Goal: Transaction & Acquisition: Purchase product/service

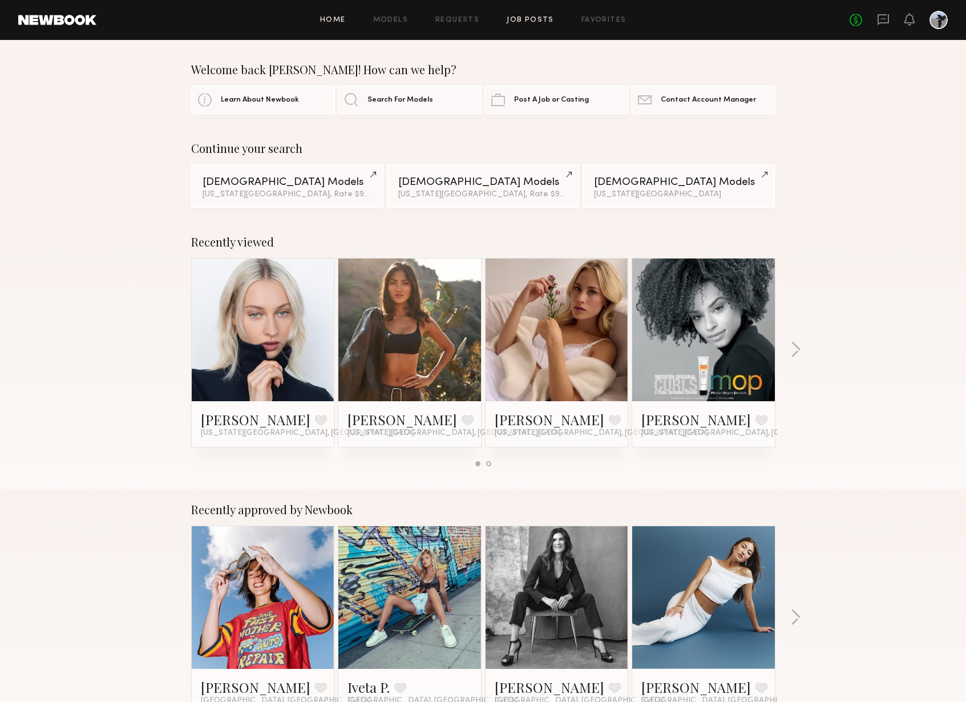
click at [518, 20] on link "Job Posts" at bounding box center [530, 20] width 47 height 7
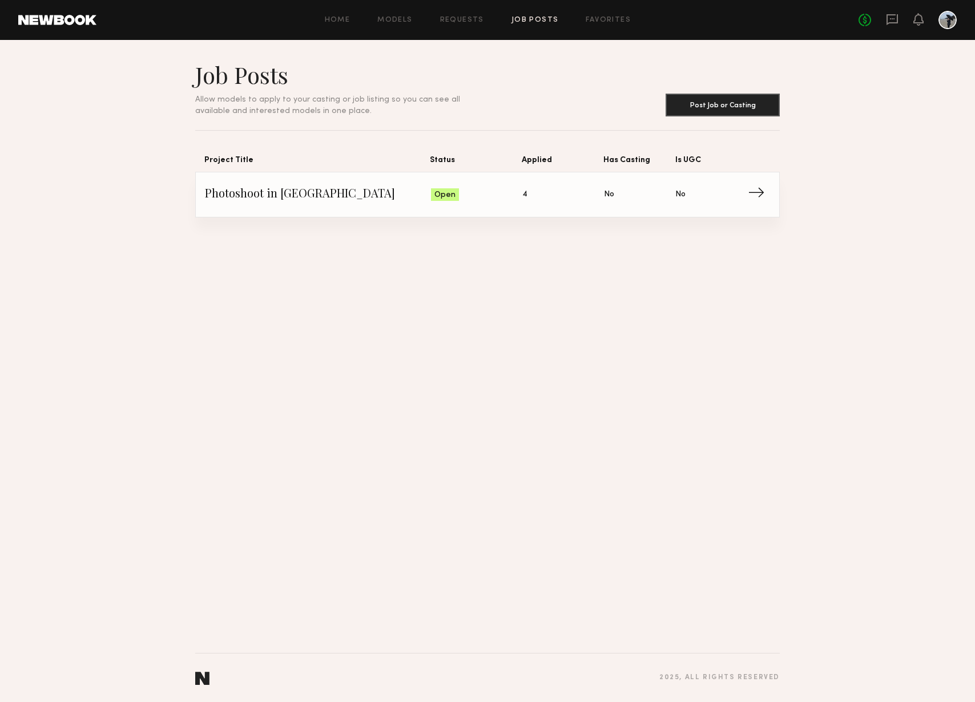
click at [525, 201] on span "Applied: 4" at bounding box center [563, 194] width 82 height 17
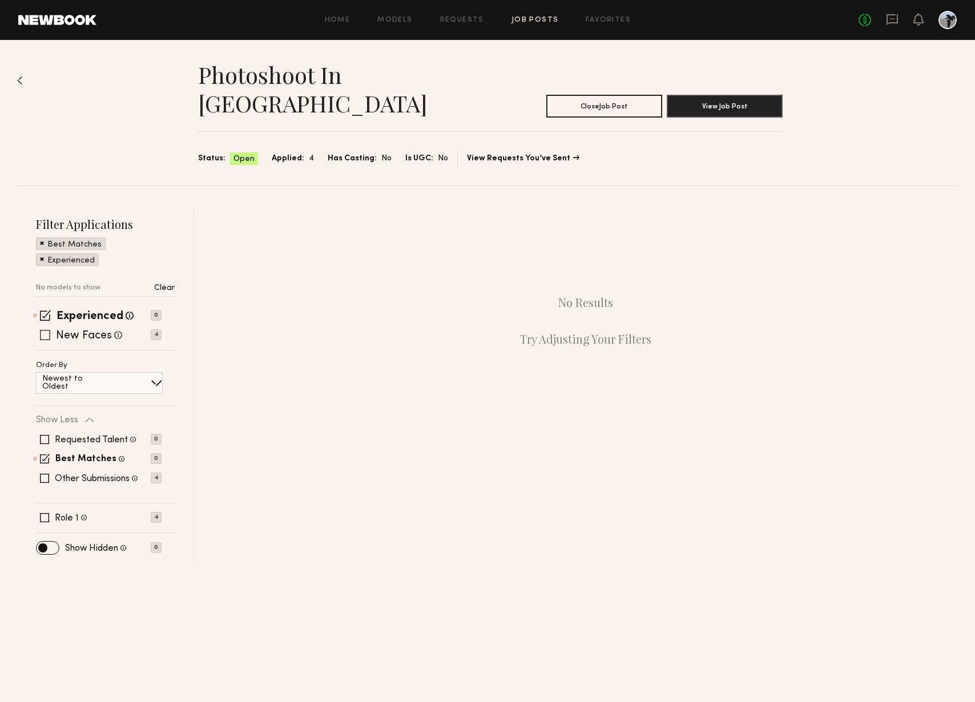
click at [155, 329] on p "4" at bounding box center [156, 334] width 11 height 11
click at [43, 253] on span at bounding box center [42, 258] width 4 height 10
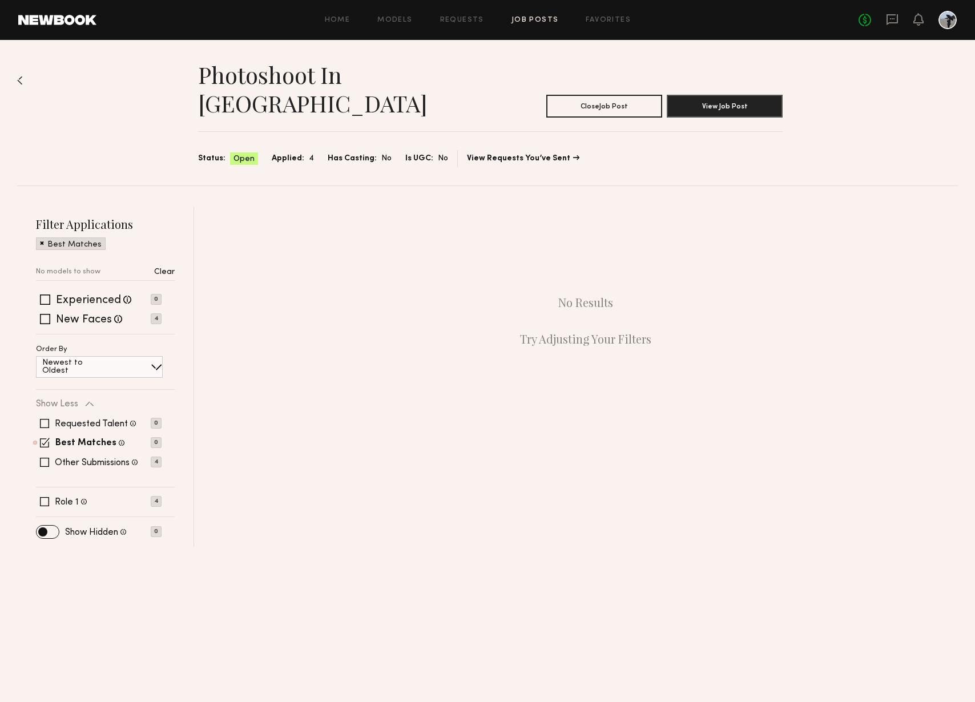
click at [41, 237] on span at bounding box center [42, 242] width 4 height 10
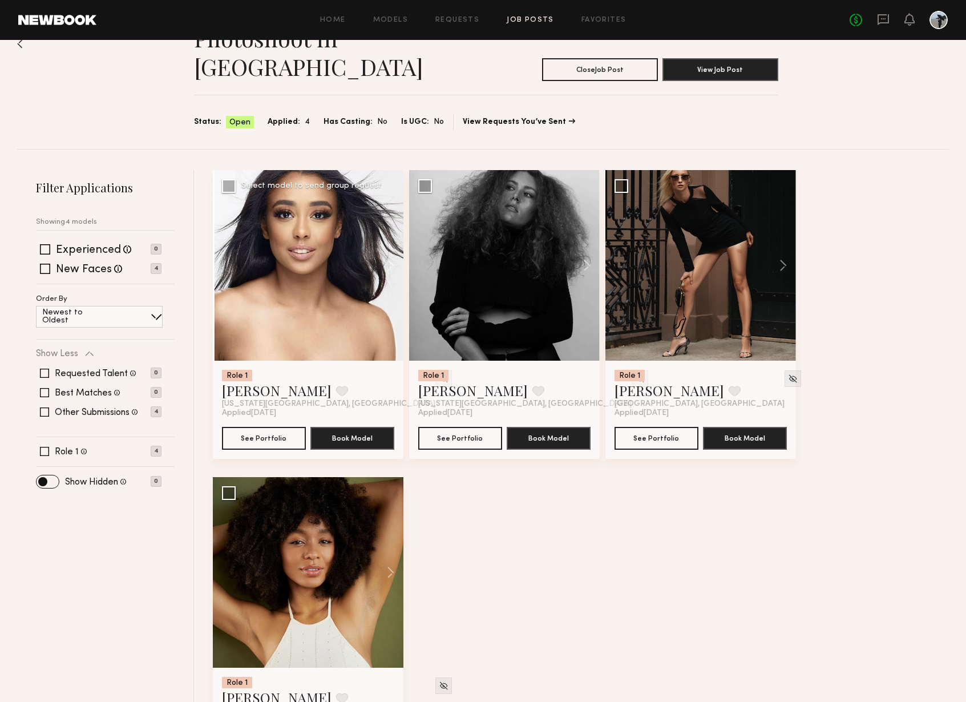
scroll to position [58, 0]
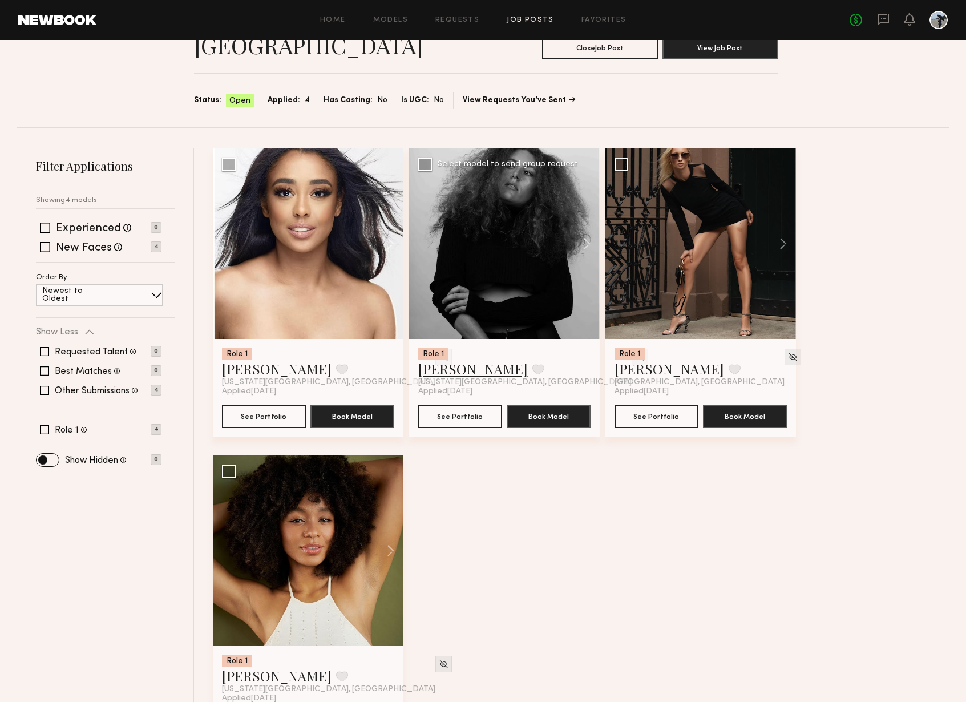
click at [462, 360] on link "Stephee B." at bounding box center [473, 369] width 110 height 18
click at [276, 360] on link "Chriselly W." at bounding box center [277, 369] width 110 height 18
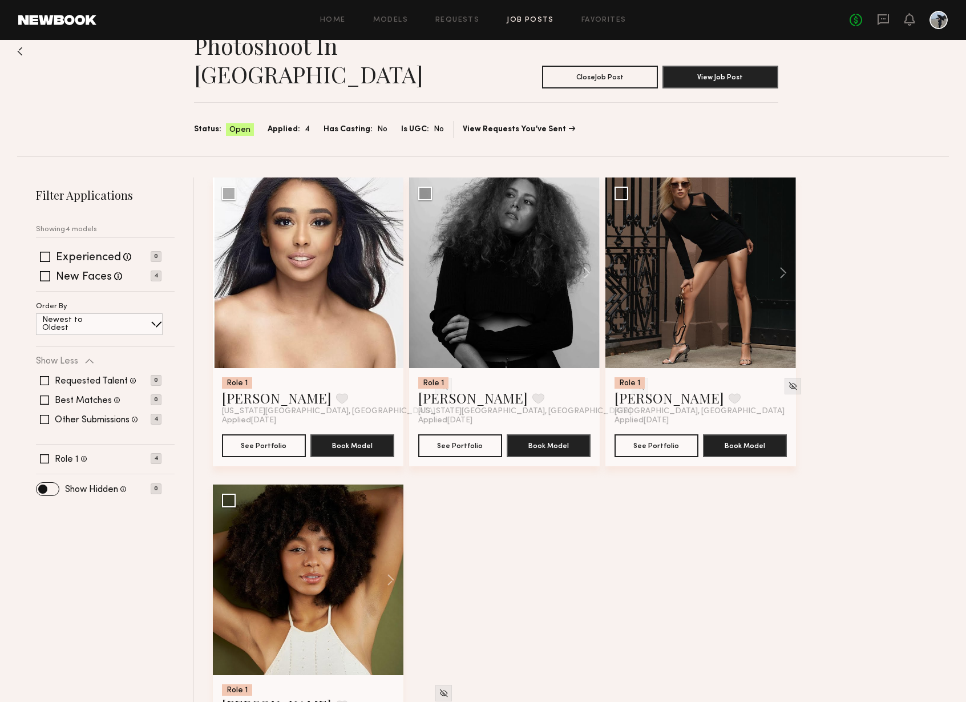
scroll to position [0, 0]
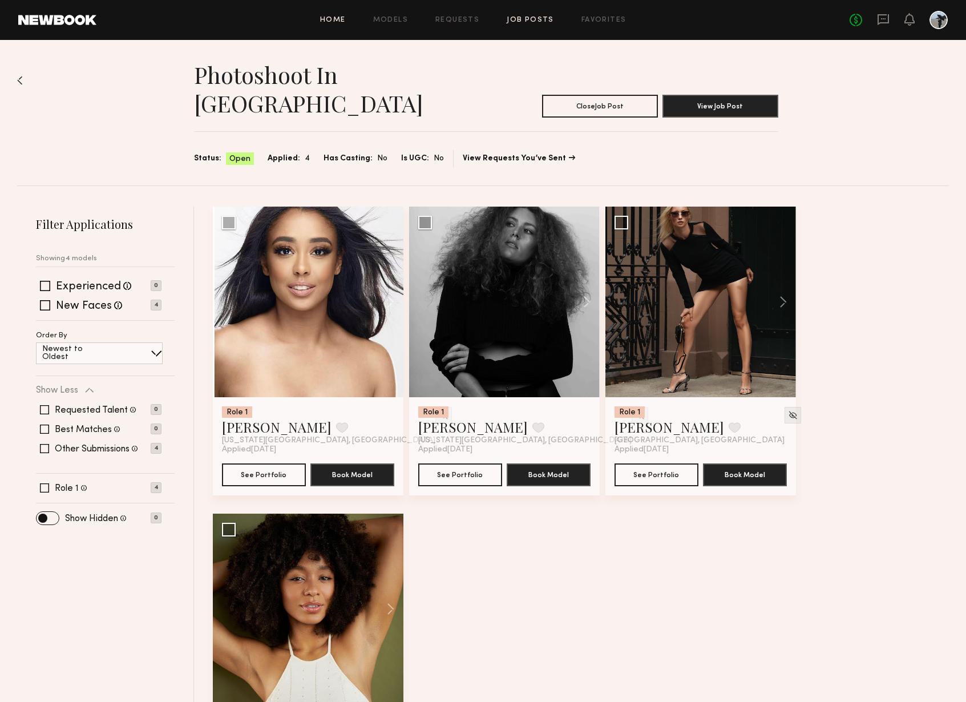
click at [330, 19] on link "Home" at bounding box center [333, 20] width 26 height 7
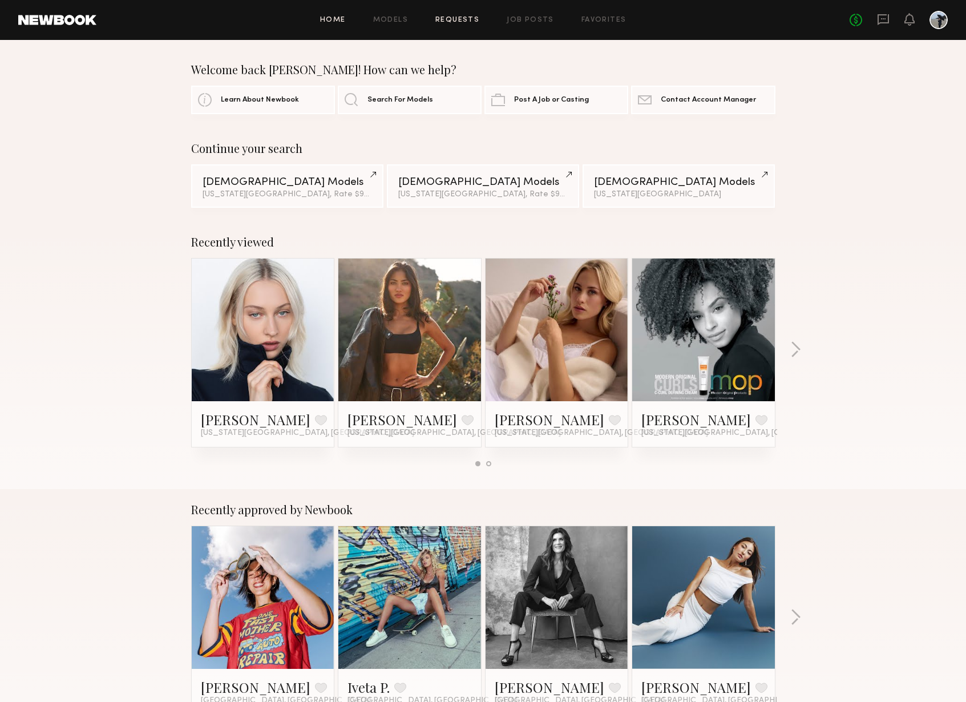
click at [453, 19] on link "Requests" at bounding box center [457, 20] width 44 height 7
click at [400, 17] on link "Models" at bounding box center [390, 20] width 35 height 7
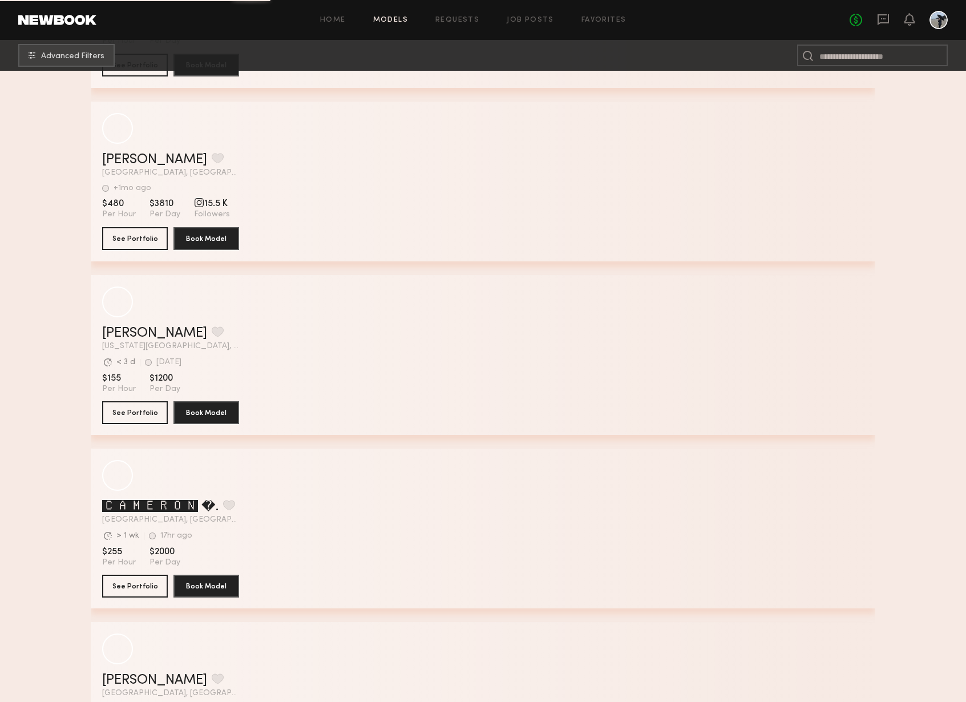
scroll to position [4832, 0]
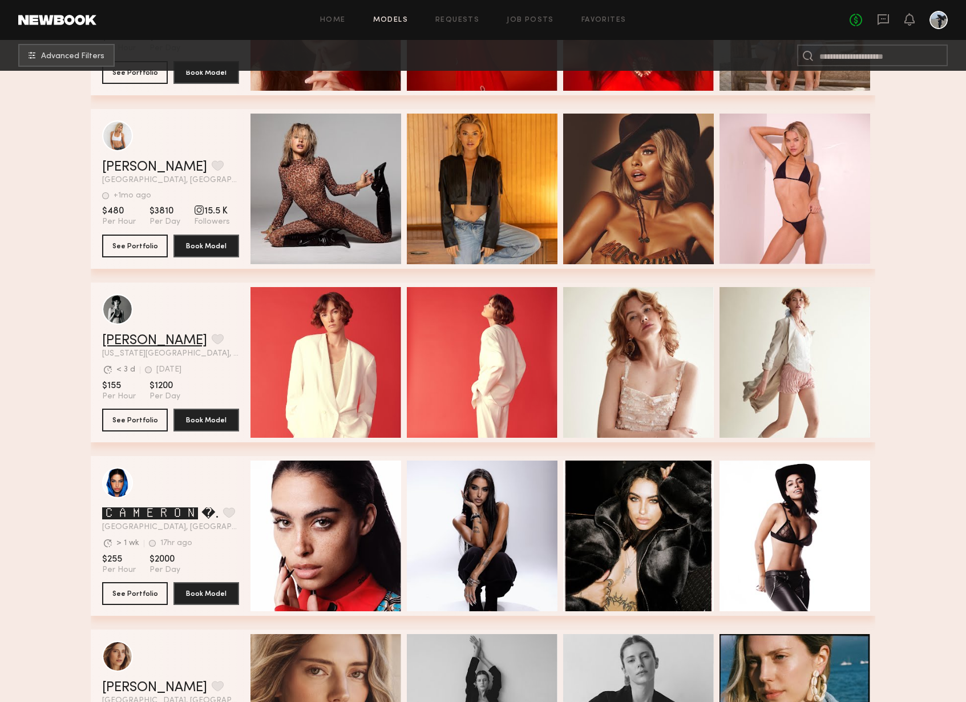
click at [131, 335] on link "Anna S." at bounding box center [154, 341] width 105 height 14
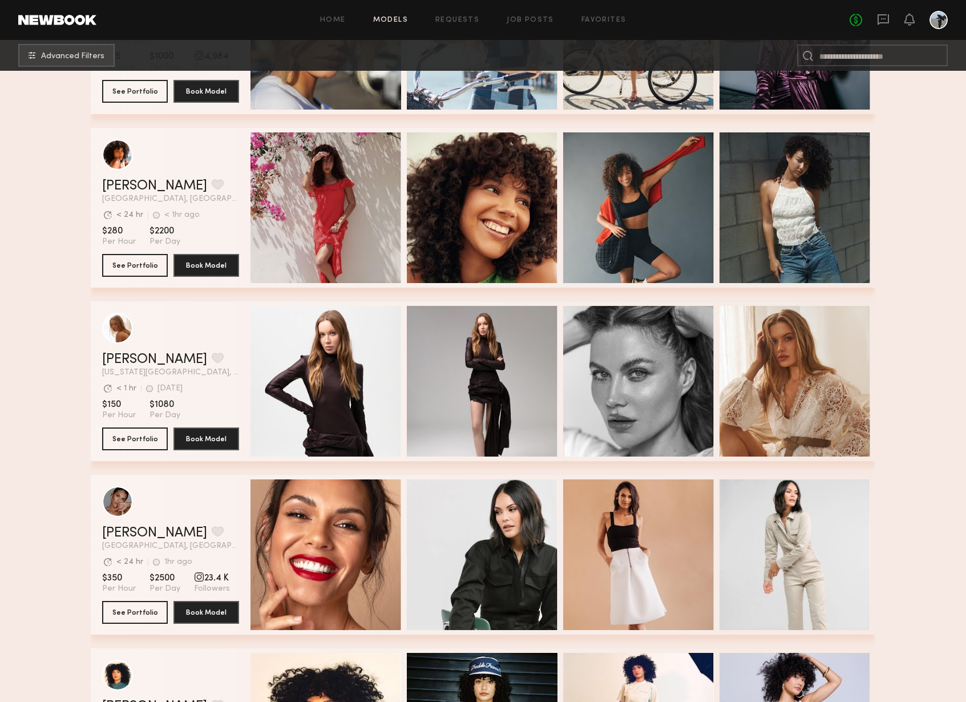
scroll to position [7305, 0]
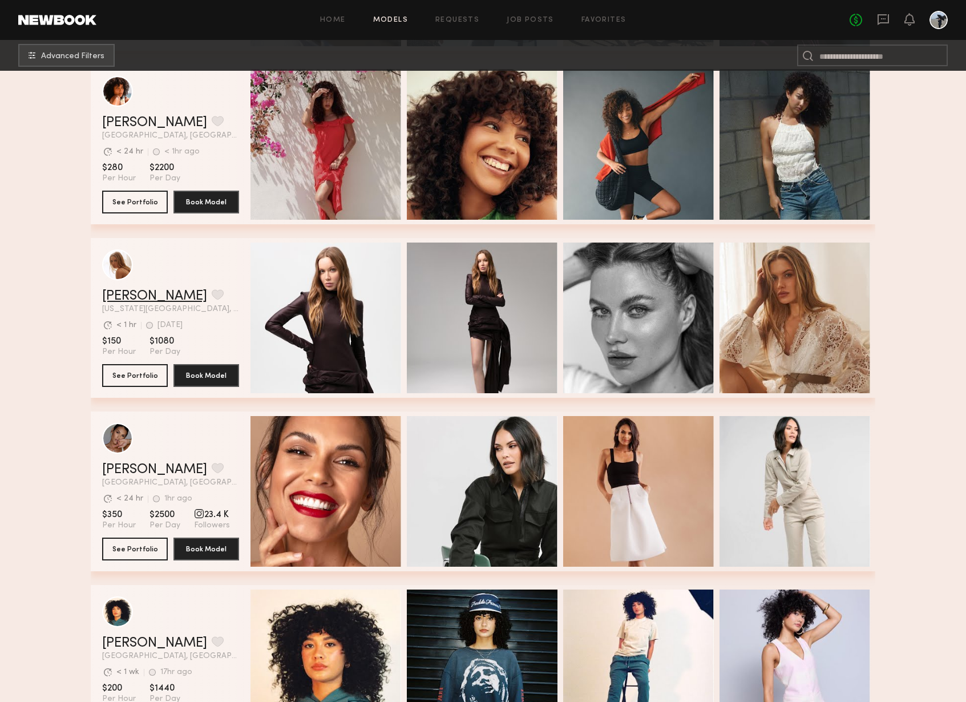
click at [166, 297] on link "Valentina B." at bounding box center [154, 296] width 105 height 14
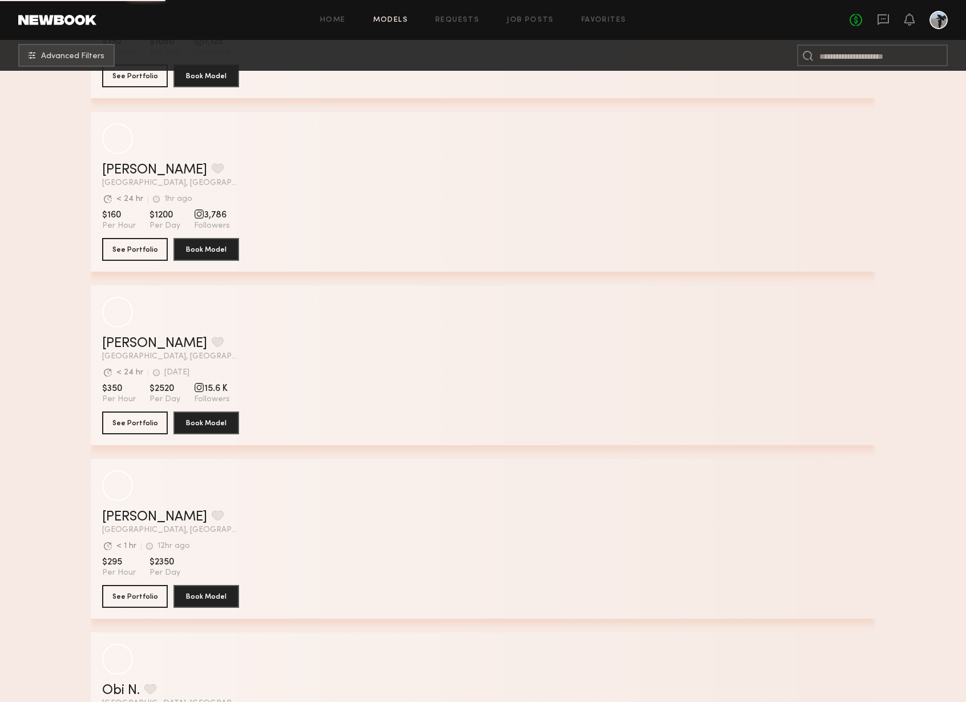
scroll to position [9750, 0]
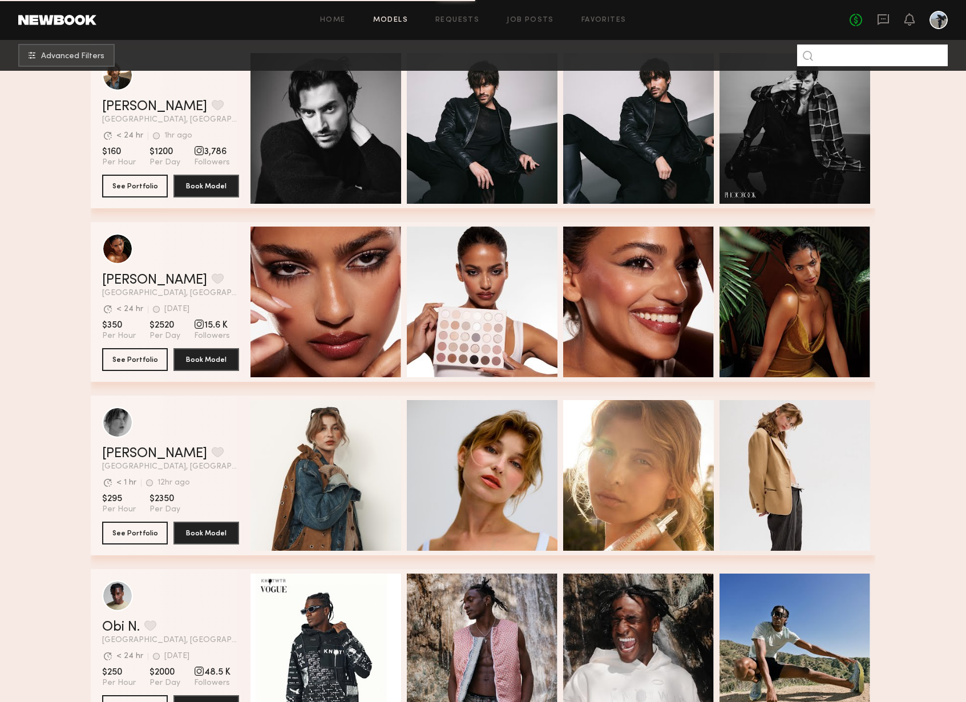
click at [915, 51] on input at bounding box center [872, 56] width 151 height 22
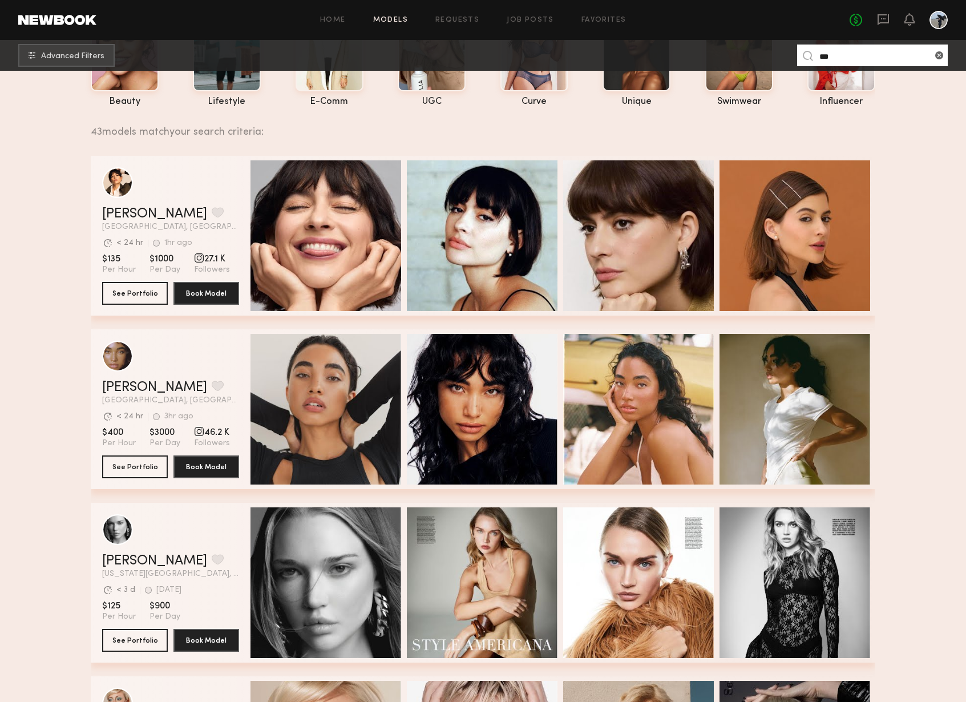
scroll to position [237, 0]
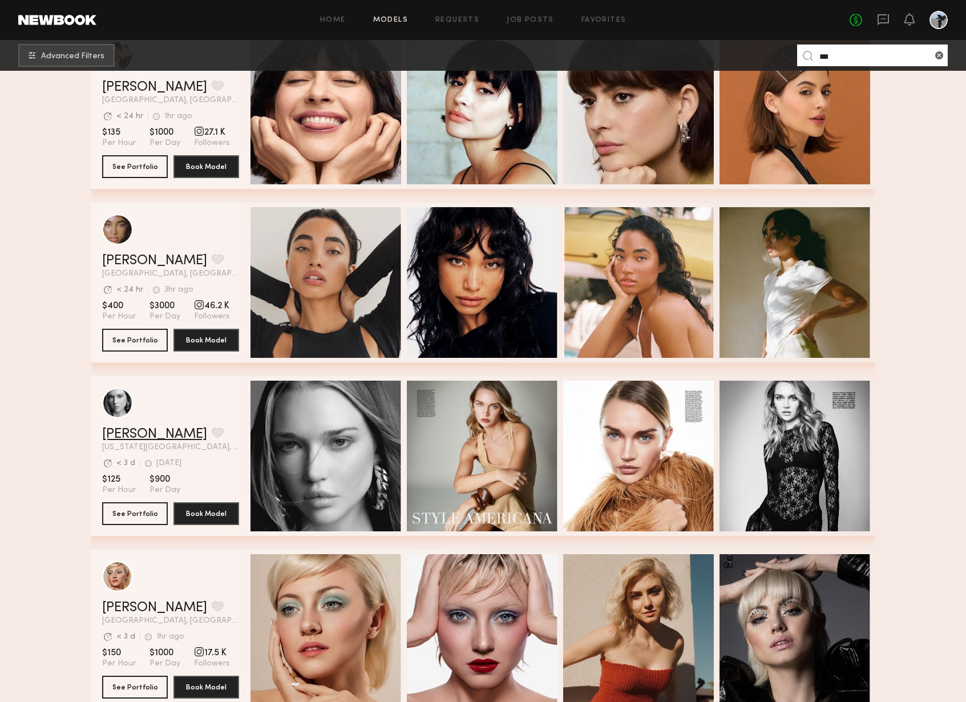
click at [148, 427] on link "[PERSON_NAME]" at bounding box center [154, 434] width 105 height 14
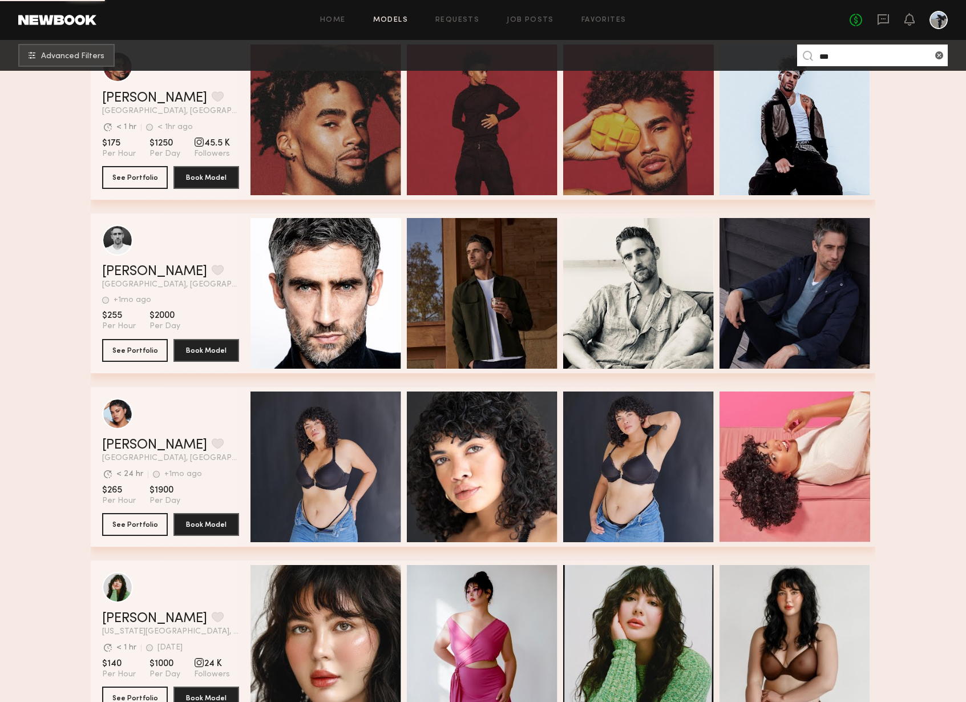
scroll to position [1294, 0]
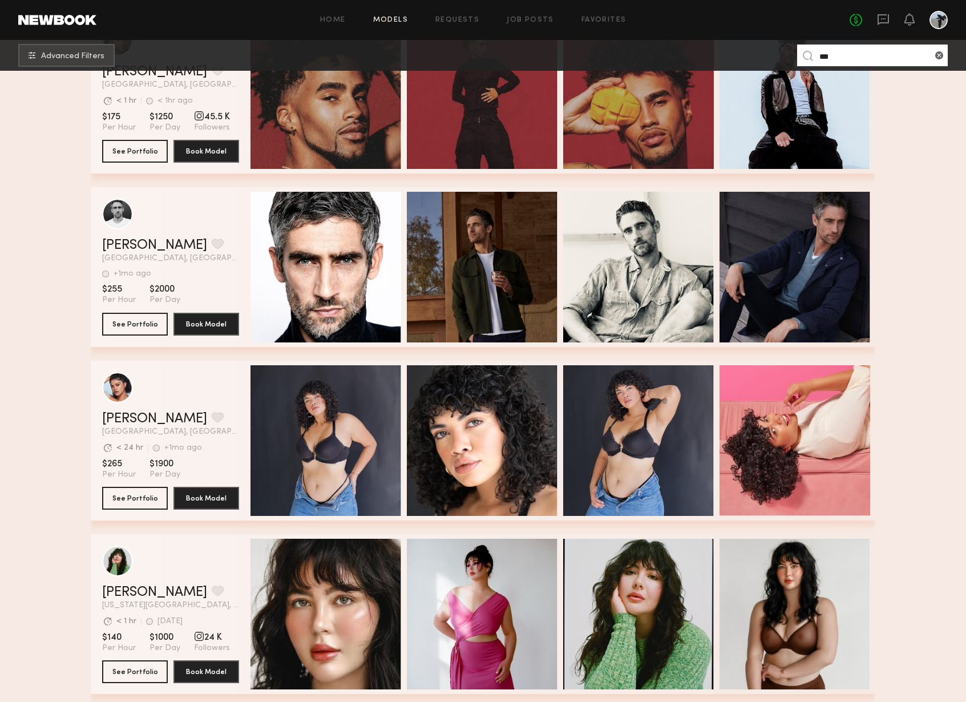
click at [863, 54] on input "***" at bounding box center [872, 56] width 151 height 22
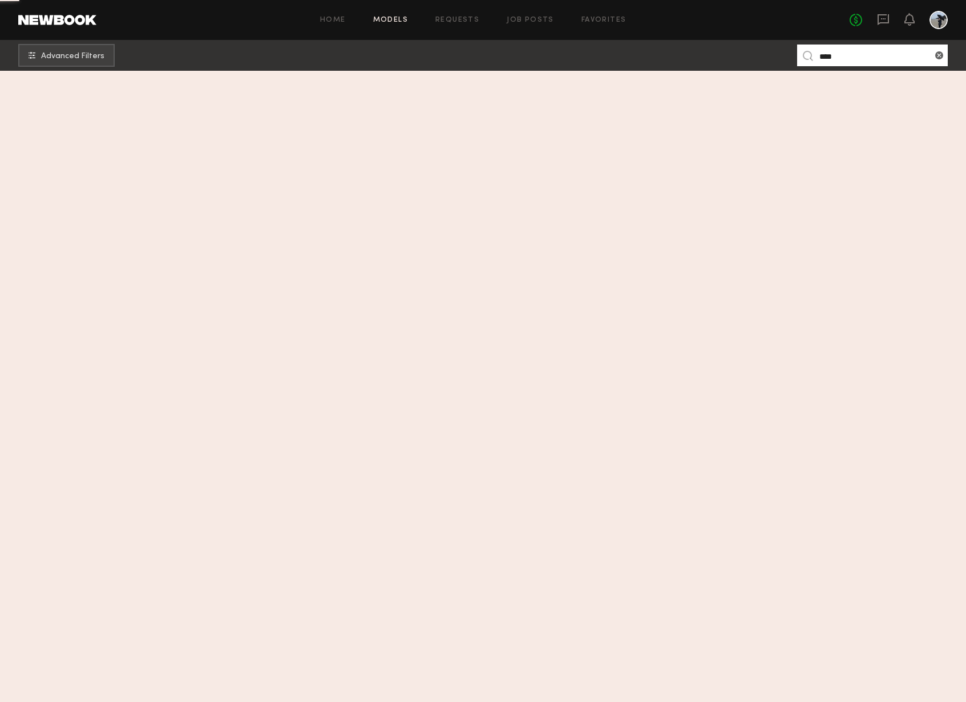
scroll to position [0, 0]
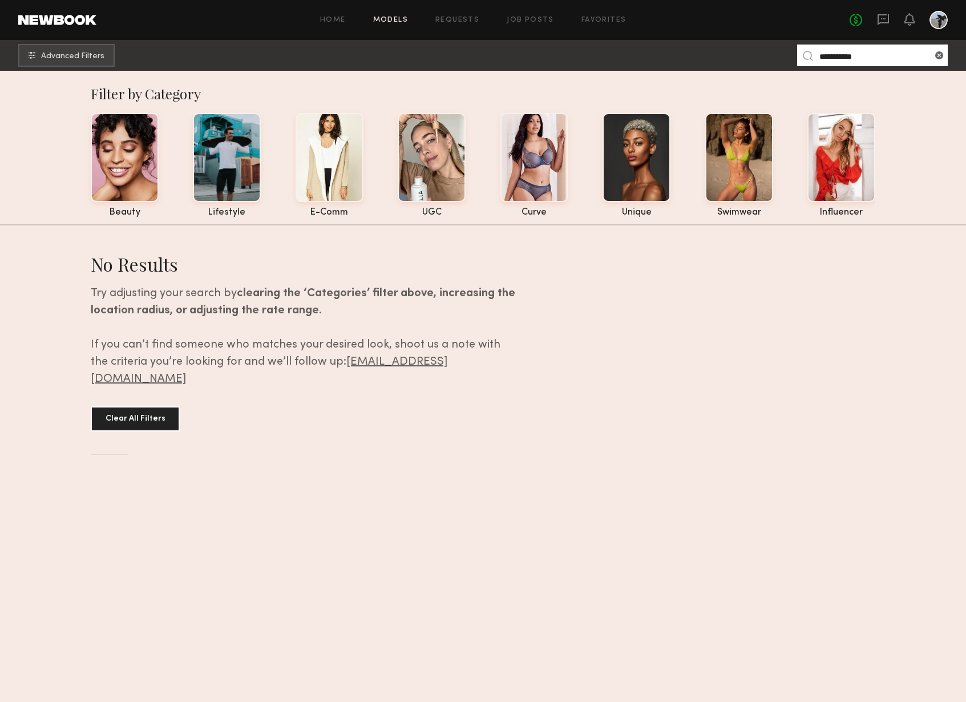
type input "**********"
click at [941, 57] on common-icon at bounding box center [939, 55] width 11 height 11
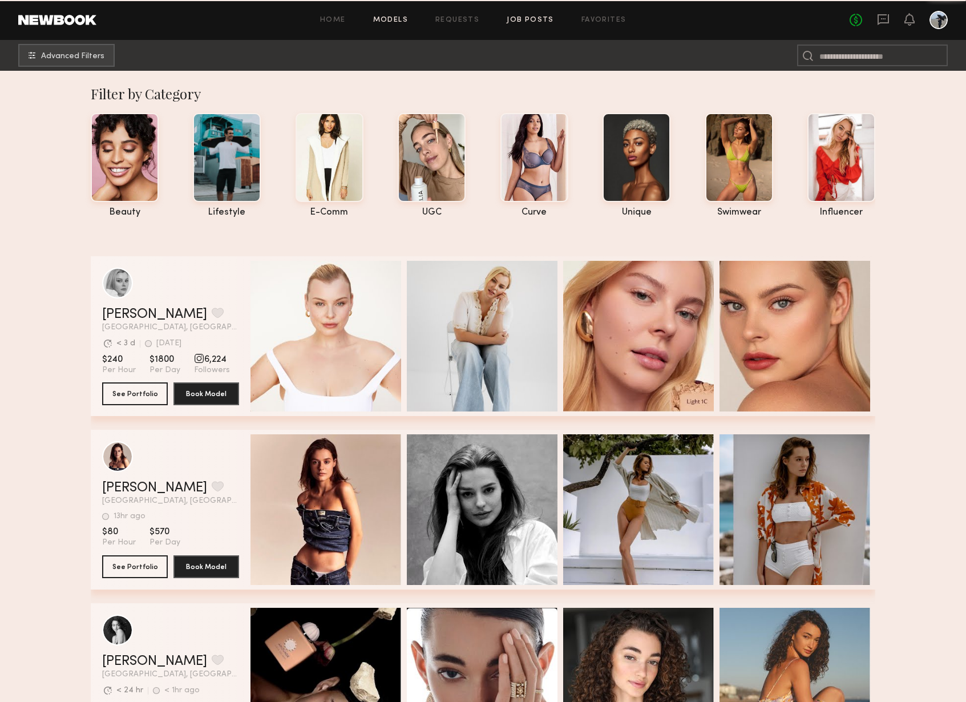
click at [532, 19] on link "Job Posts" at bounding box center [530, 20] width 47 height 7
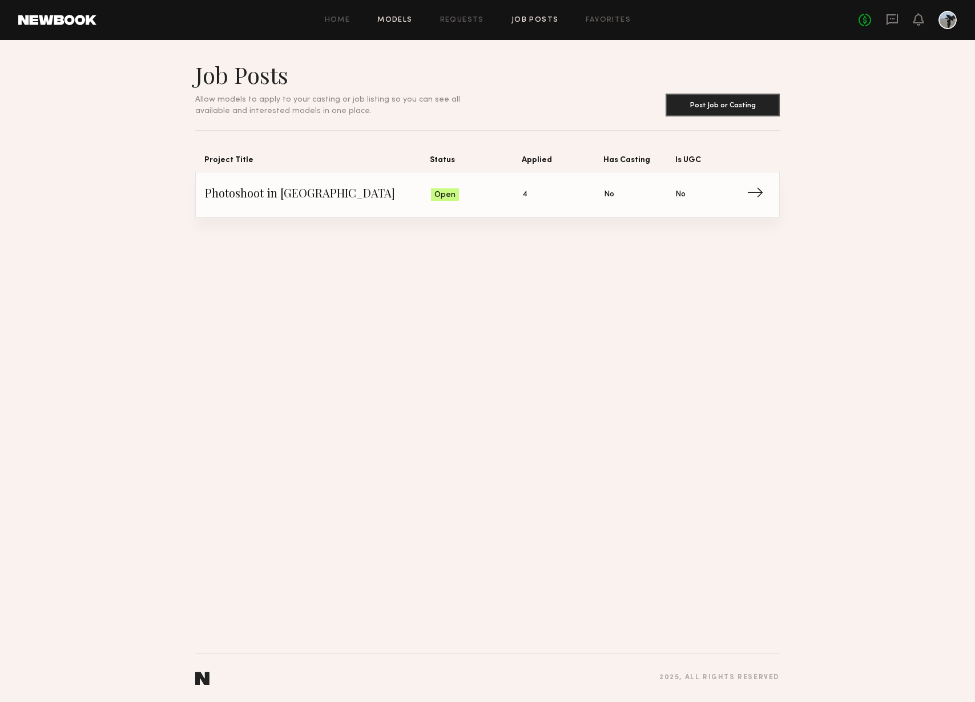
click at [409, 23] on link "Models" at bounding box center [394, 20] width 35 height 7
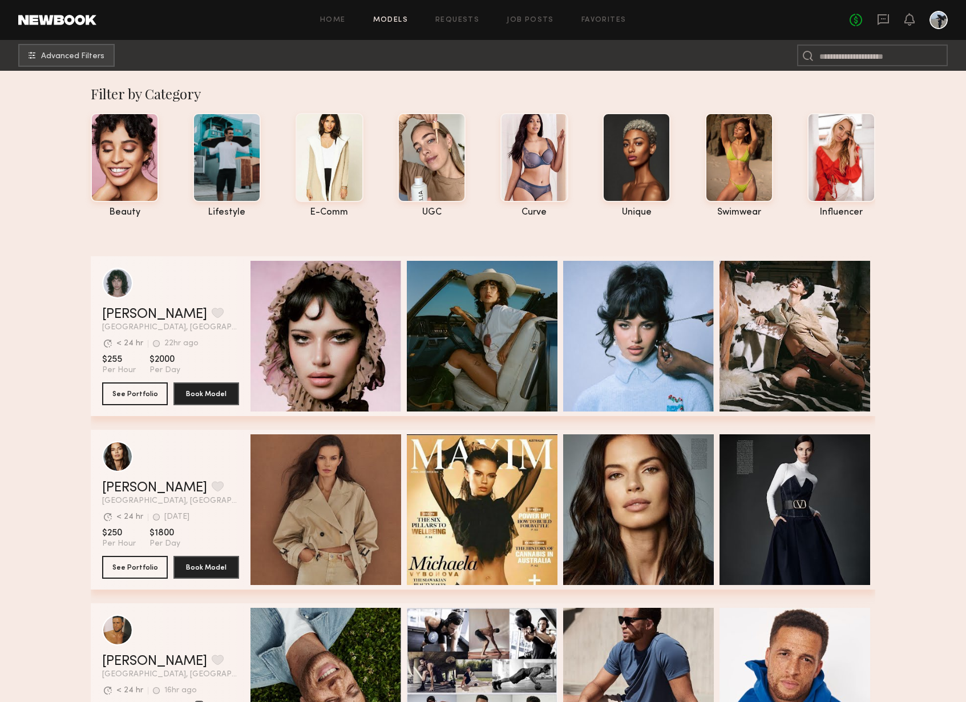
click at [937, 20] on div at bounding box center [939, 20] width 18 height 18
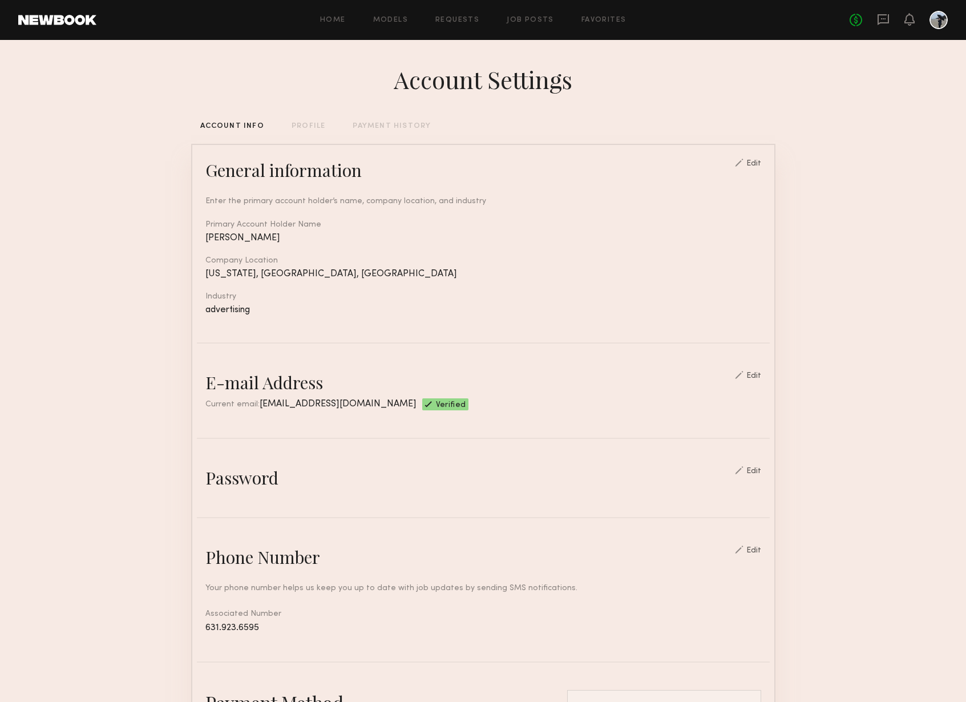
click at [318, 129] on div "PROFILE" at bounding box center [309, 126] width 34 height 7
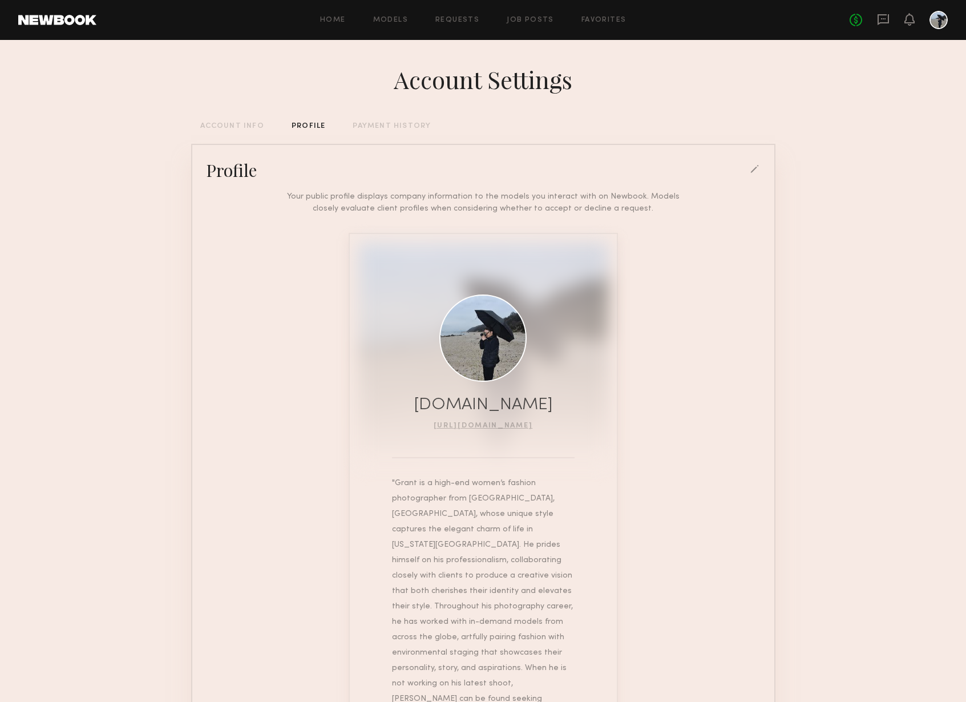
click at [230, 127] on div "ACCOUNT INFO" at bounding box center [232, 126] width 64 height 7
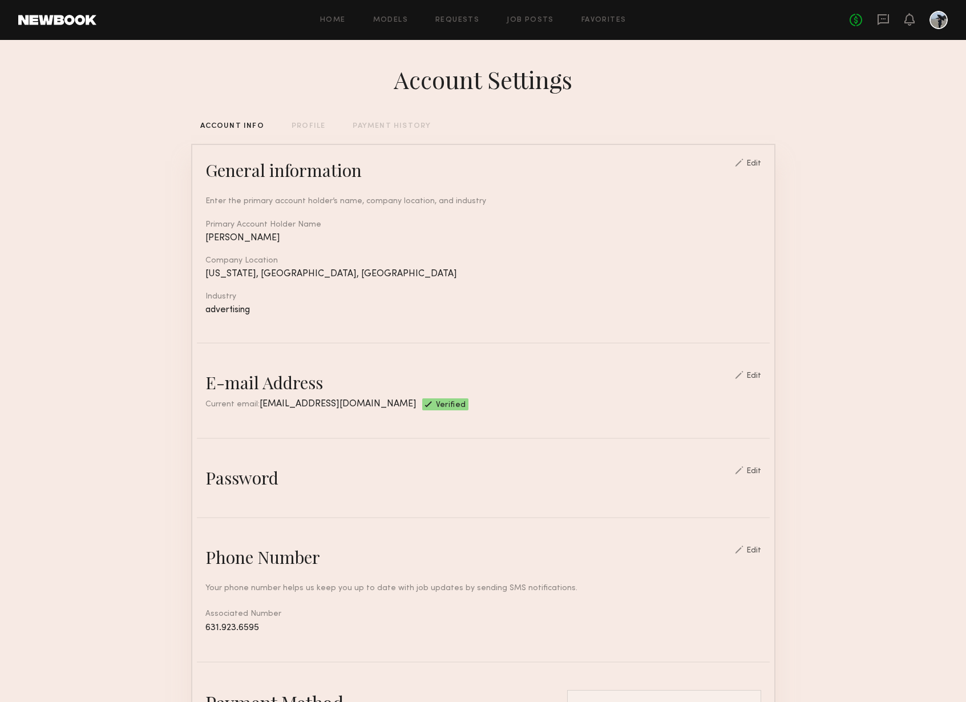
click at [306, 132] on div "Account Settings ACCOUNT INFO PROFILE PAYMENT HISTORY General information Edit …" at bounding box center [483, 554] width 584 height 1029
click at [309, 128] on div "PROFILE" at bounding box center [309, 126] width 34 height 7
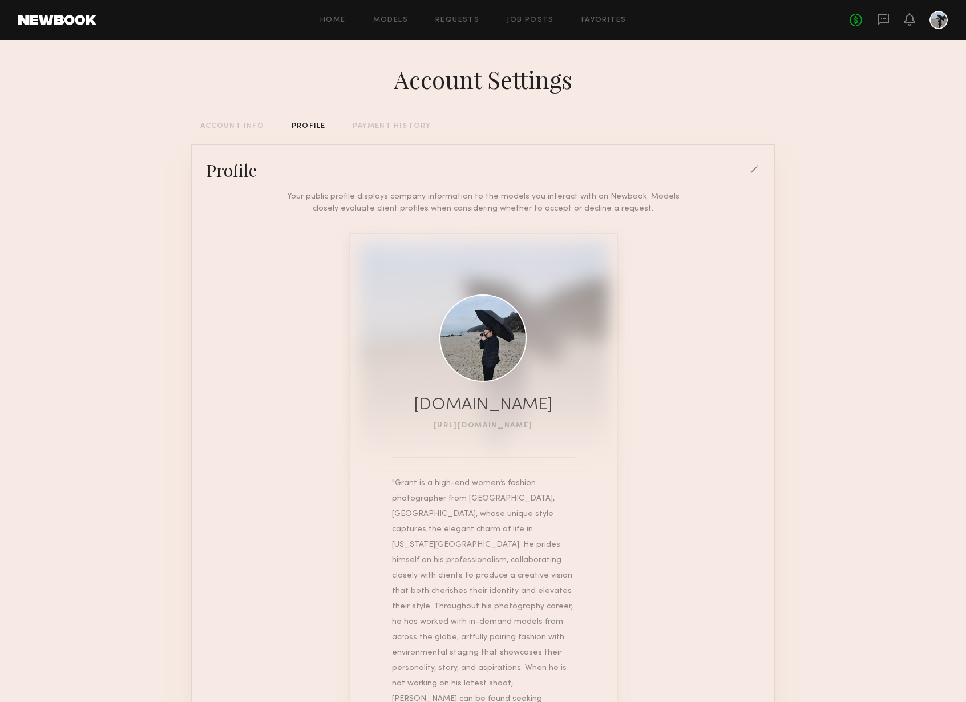
click at [477, 422] on link "https://www.grantschierhorst.com/" at bounding box center [483, 425] width 99 height 7
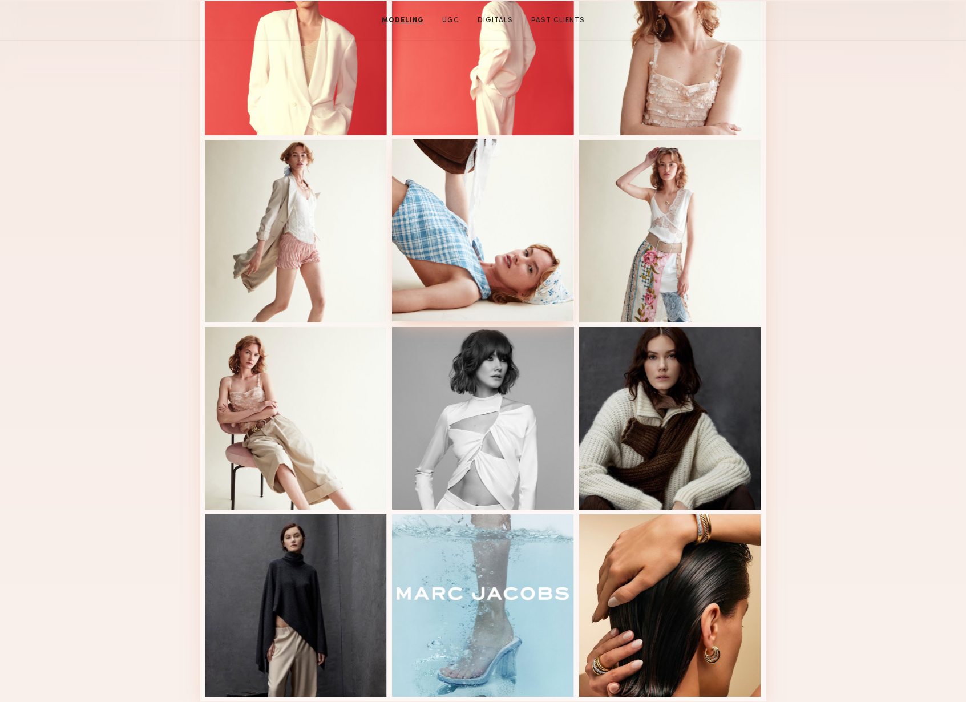
scroll to position [511, 0]
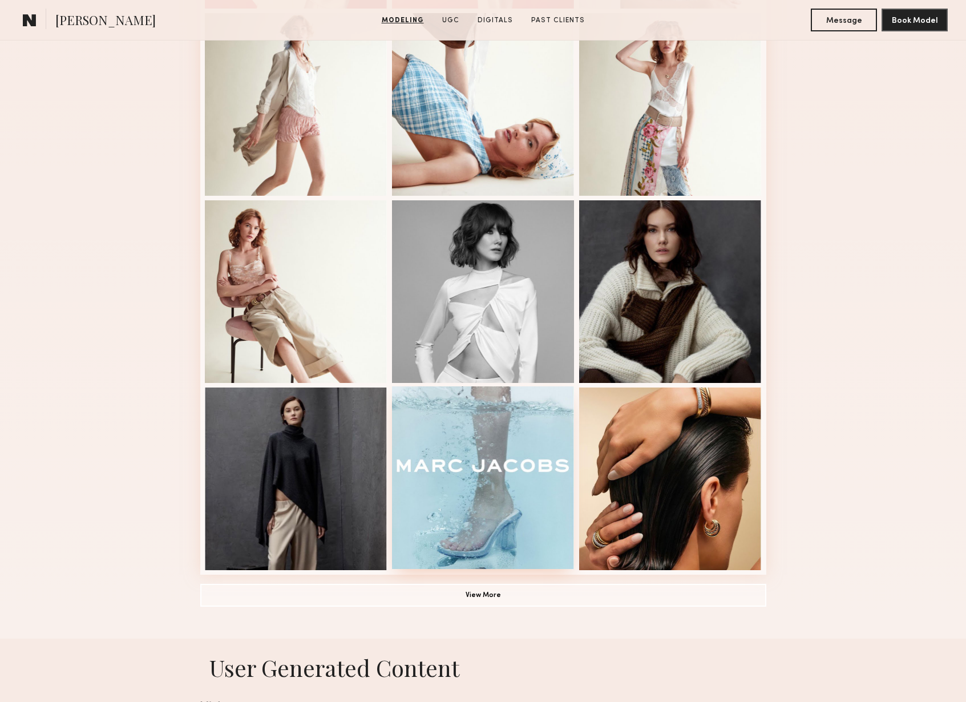
click at [489, 426] on div at bounding box center [483, 477] width 183 height 183
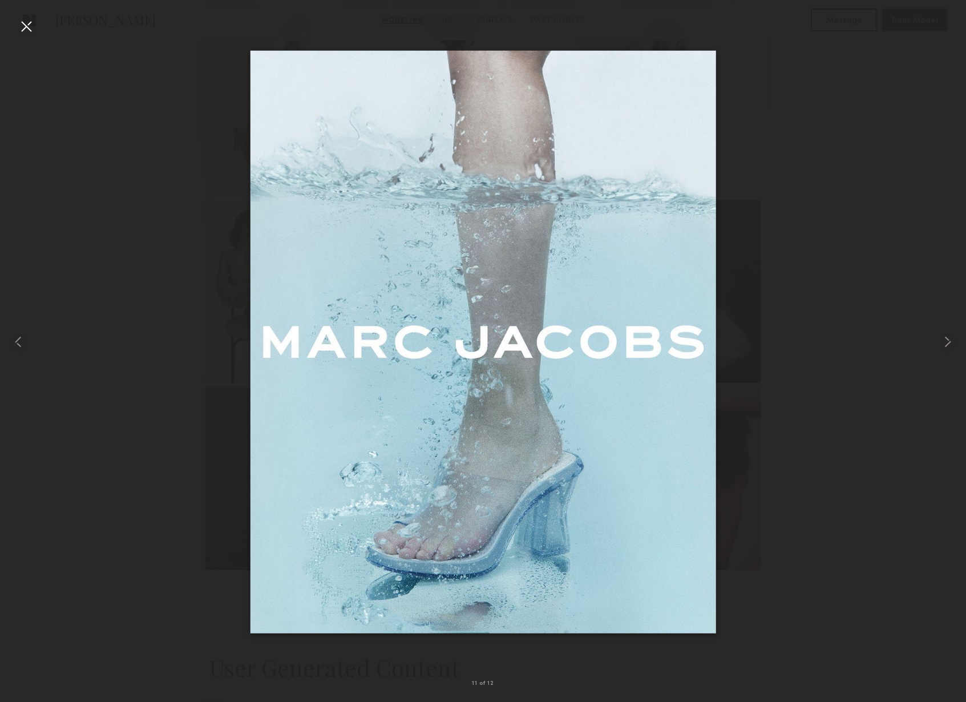
click at [27, 29] on div at bounding box center [26, 26] width 18 height 18
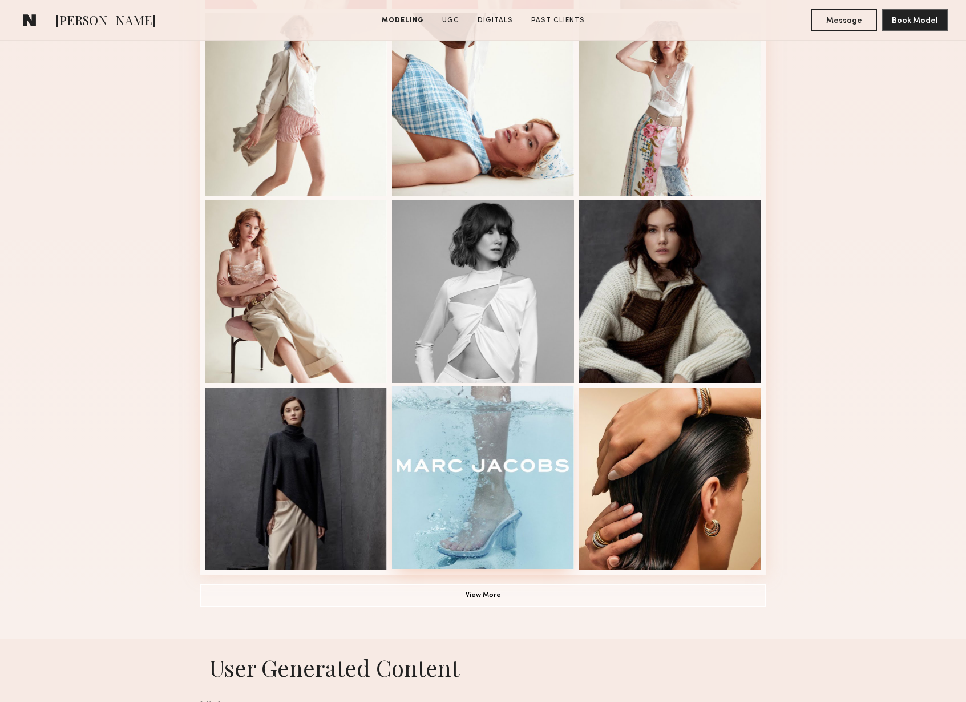
scroll to position [526, 0]
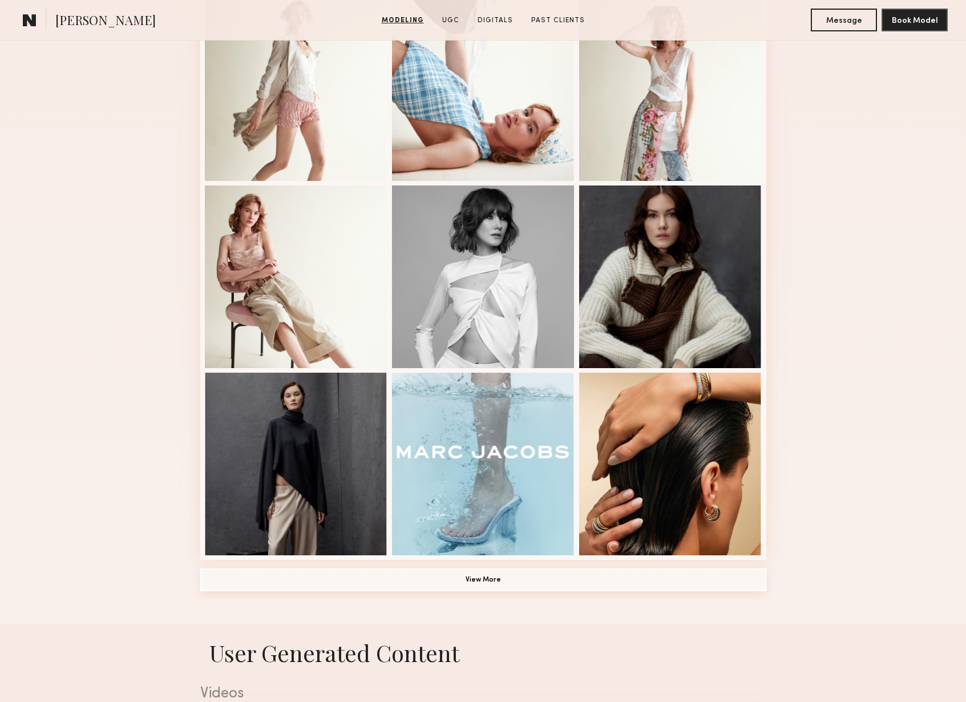
click at [579, 581] on button "View More" at bounding box center [483, 579] width 566 height 23
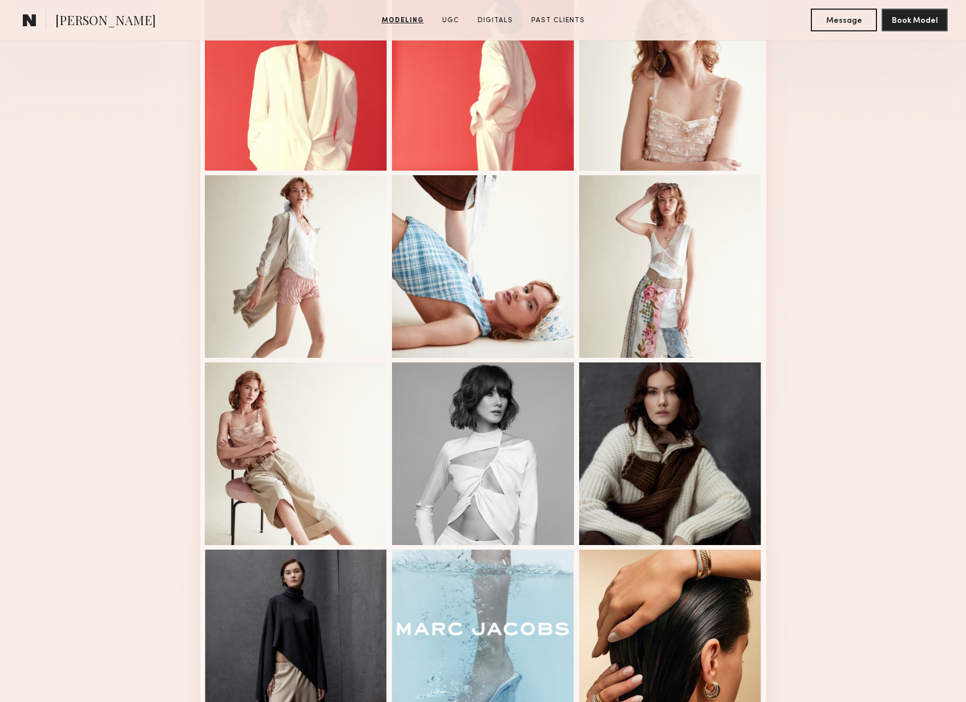
scroll to position [0, 0]
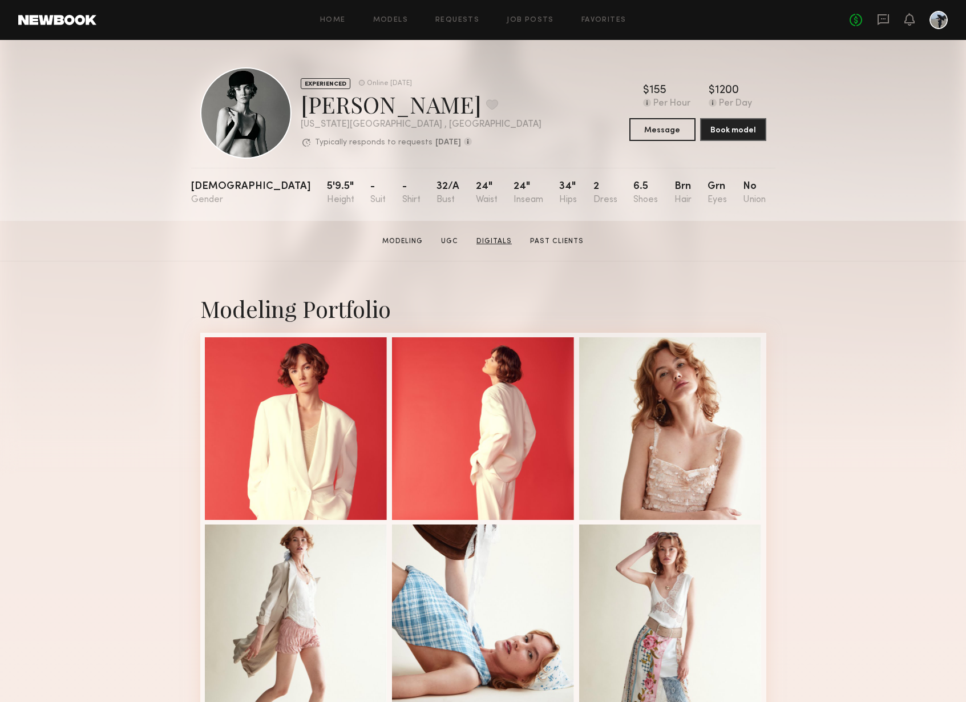
click at [506, 243] on link "Digitals" at bounding box center [494, 241] width 45 height 10
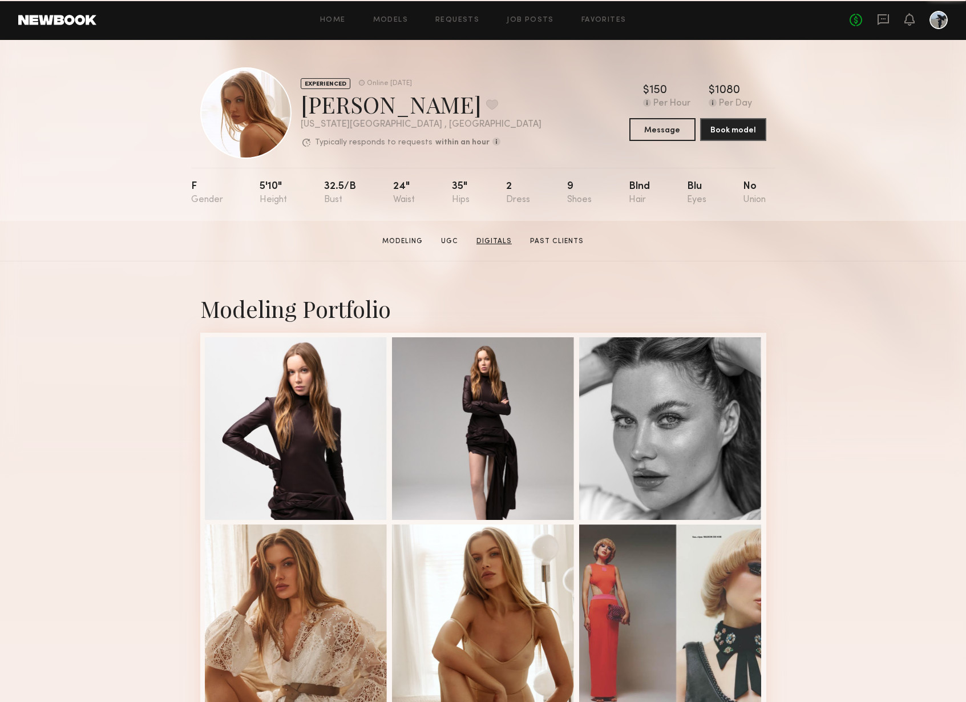
click at [494, 237] on link "Digitals" at bounding box center [494, 241] width 45 height 10
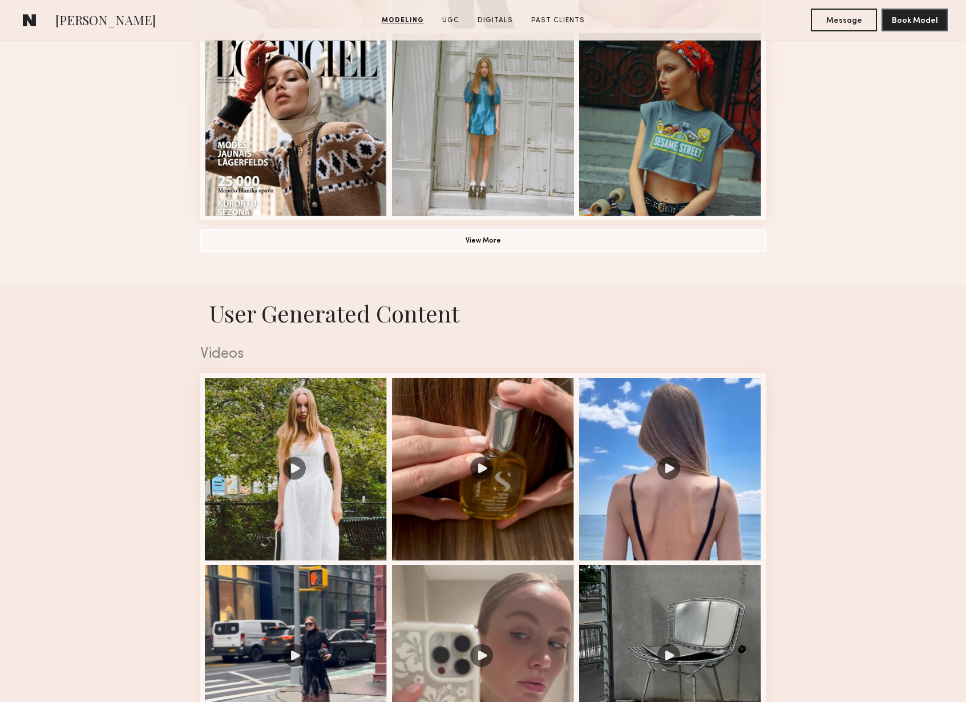
scroll to position [619, 0]
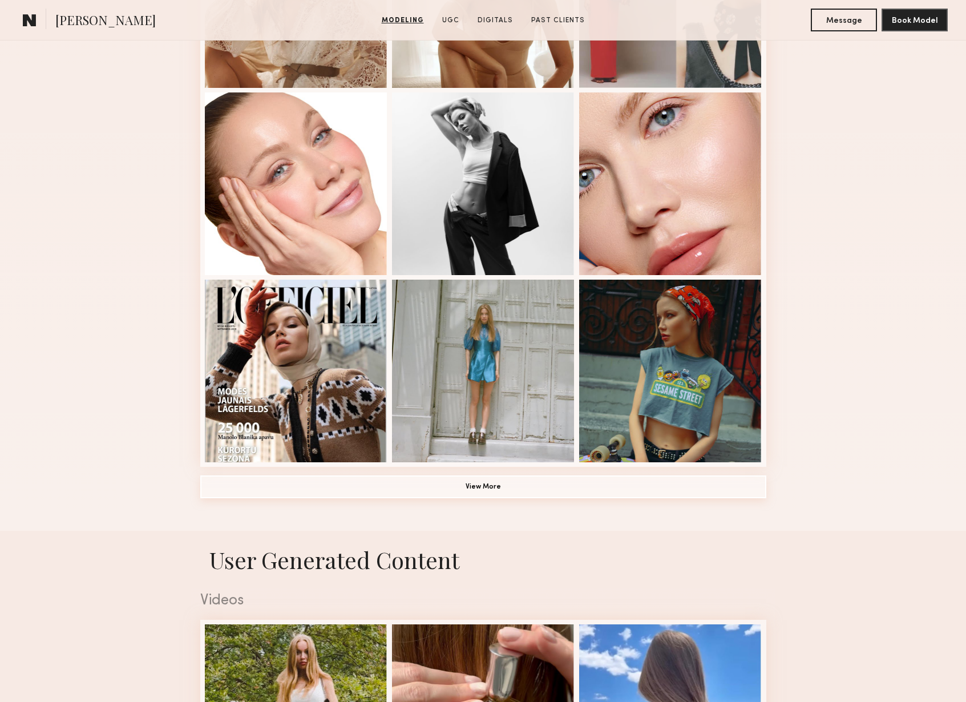
click at [491, 482] on button "View More" at bounding box center [483, 486] width 566 height 23
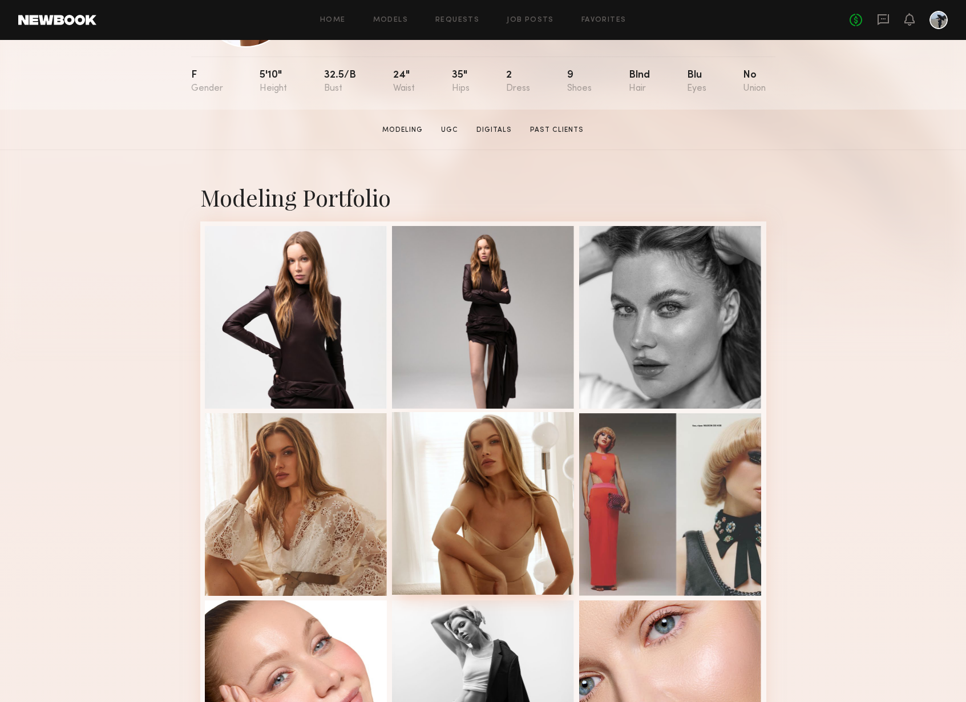
scroll to position [0, 0]
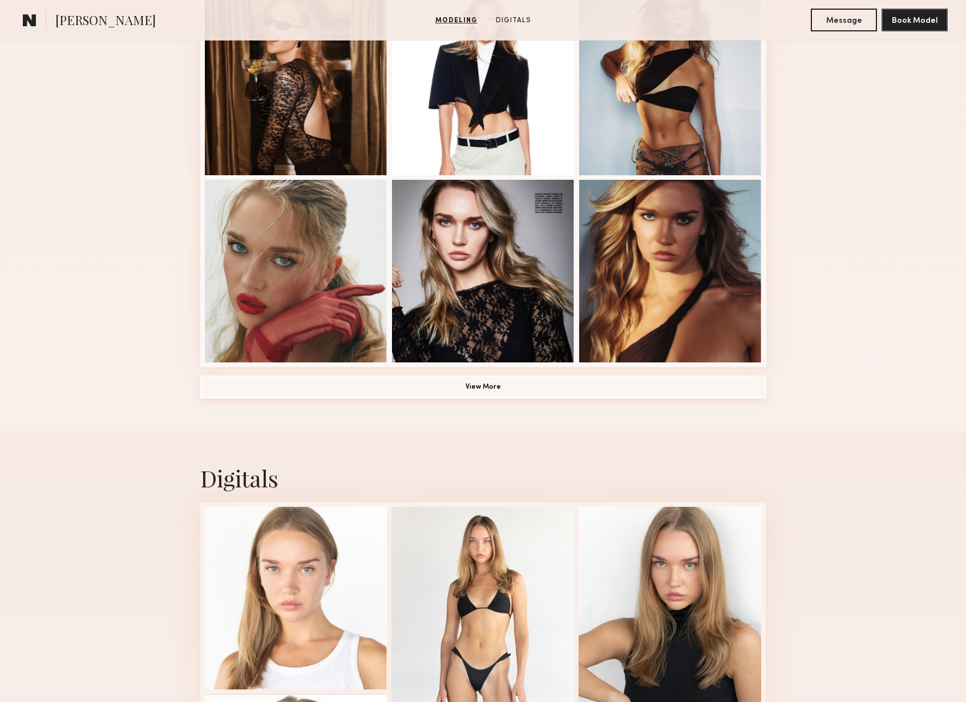
scroll to position [705, 0]
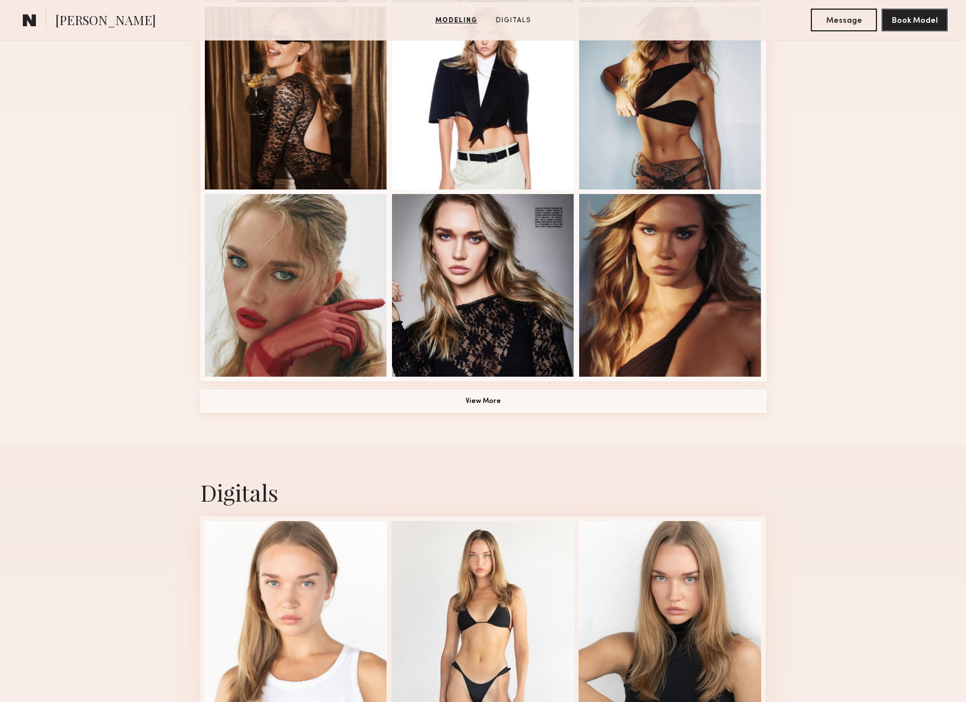
click at [566, 402] on button "View More" at bounding box center [483, 401] width 566 height 23
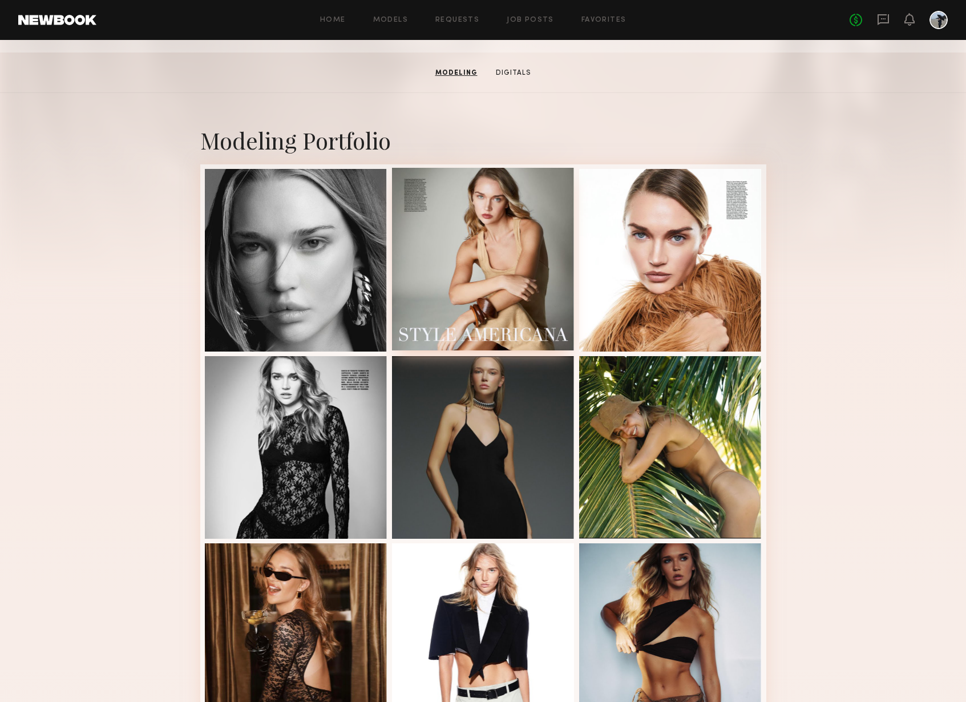
scroll to position [161, 0]
